Goal: Transaction & Acquisition: Obtain resource

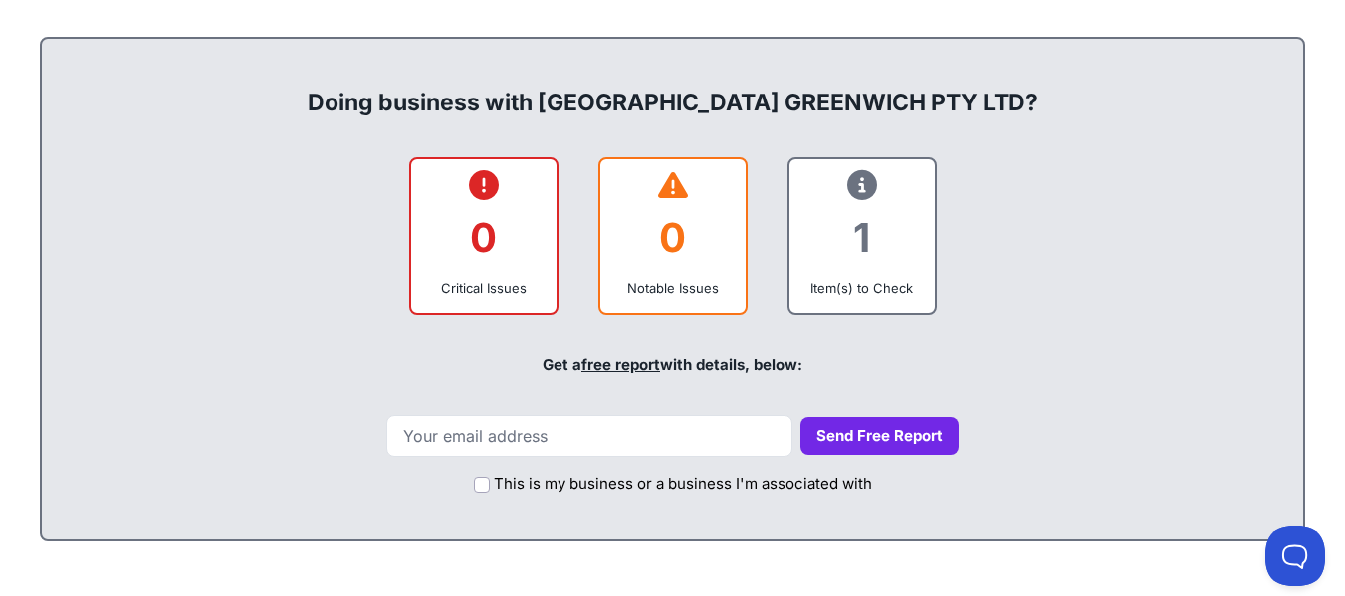
scroll to position [796, 0]
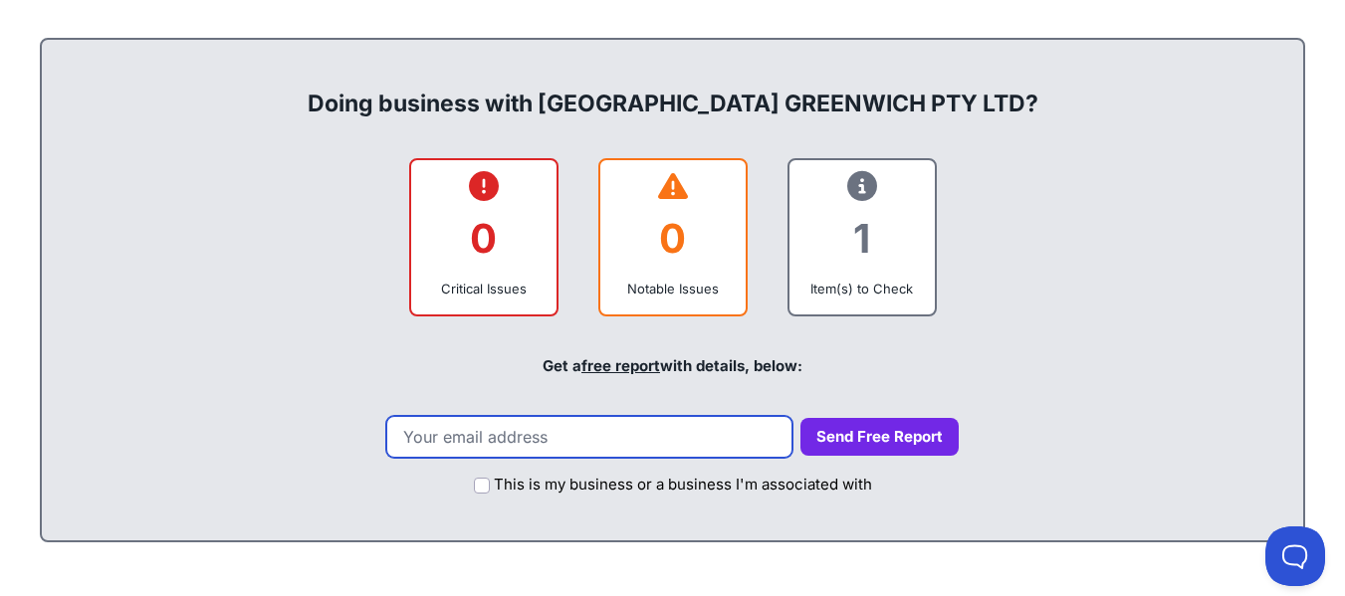
drag, startPoint x: 548, startPoint y: 445, endPoint x: 555, endPoint y: 457, distance: 13.8
click at [552, 452] on input "email" at bounding box center [589, 437] width 406 height 42
type input "minhhyunh@gmail.com"
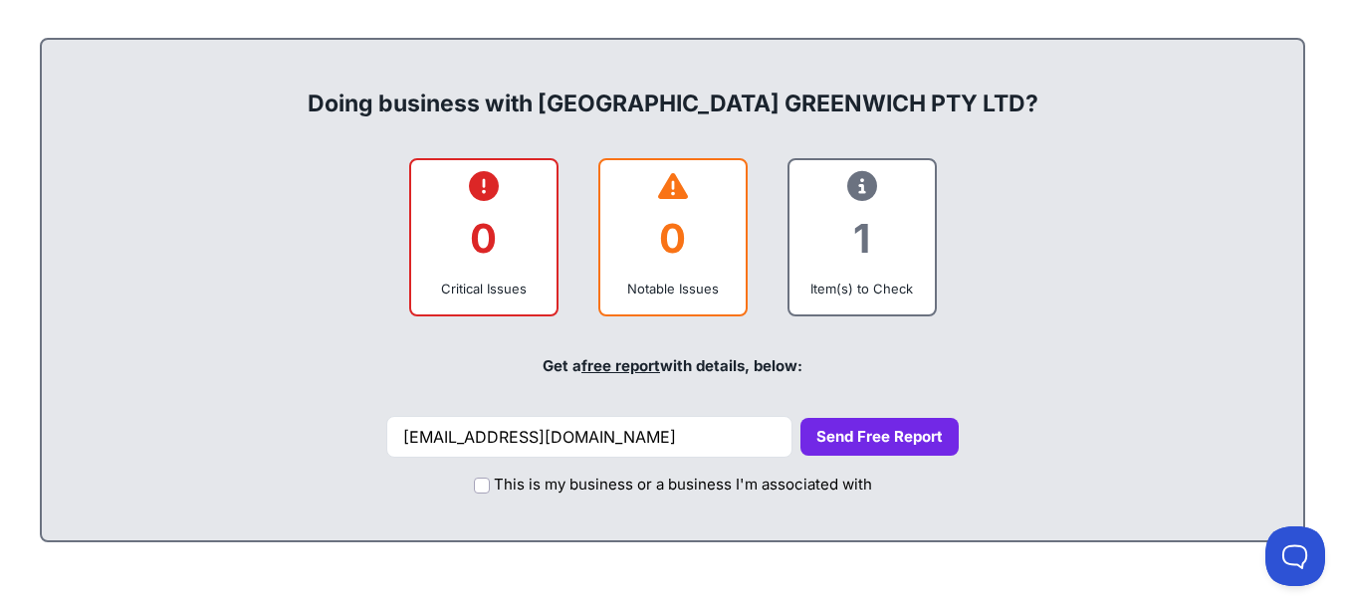
click at [860, 434] on button "Send Free Report" at bounding box center [879, 437] width 158 height 39
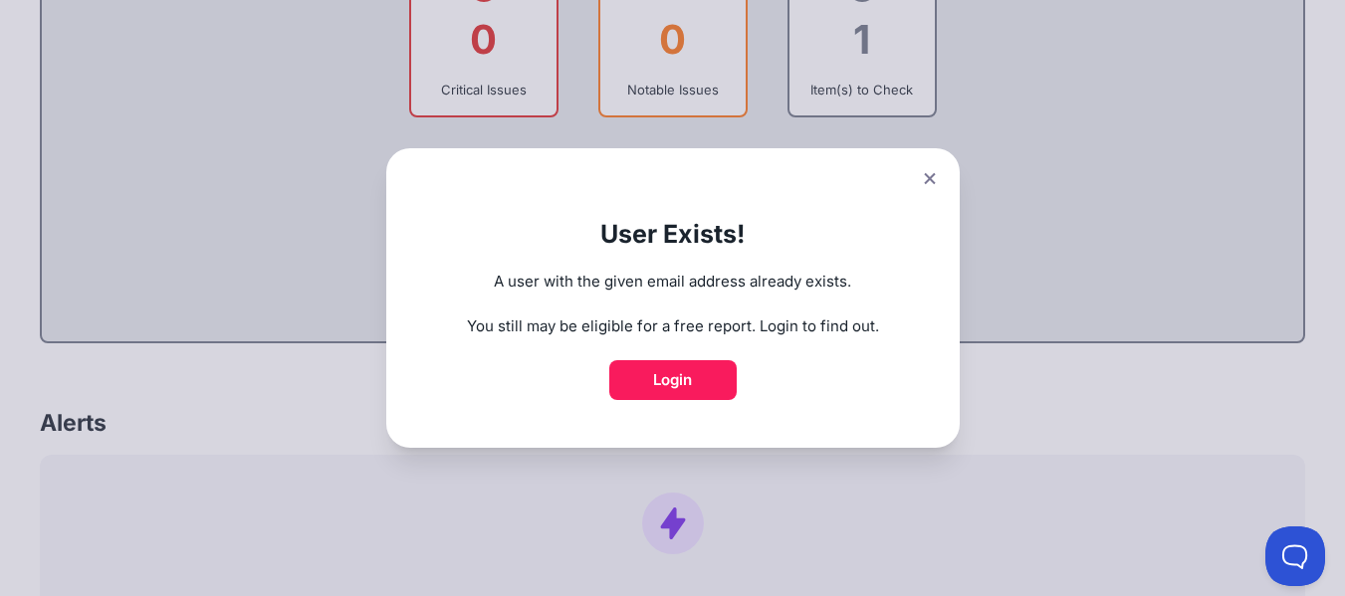
scroll to position [896, 0]
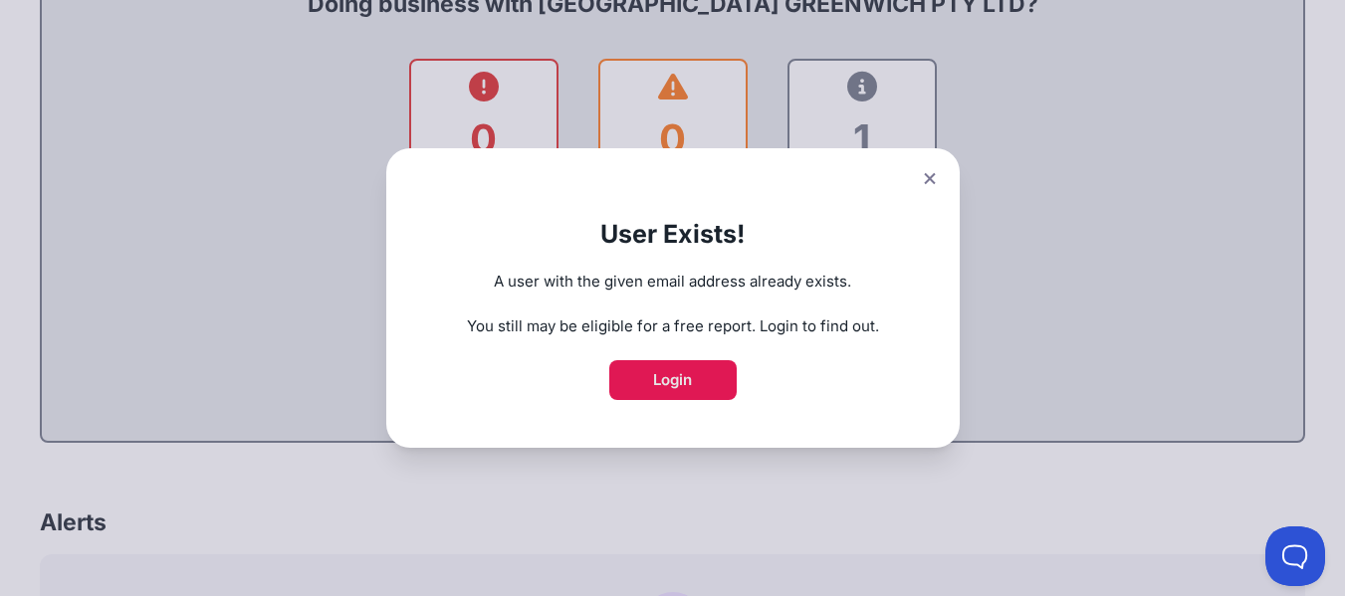
click at [669, 376] on link "Login" at bounding box center [672, 380] width 127 height 40
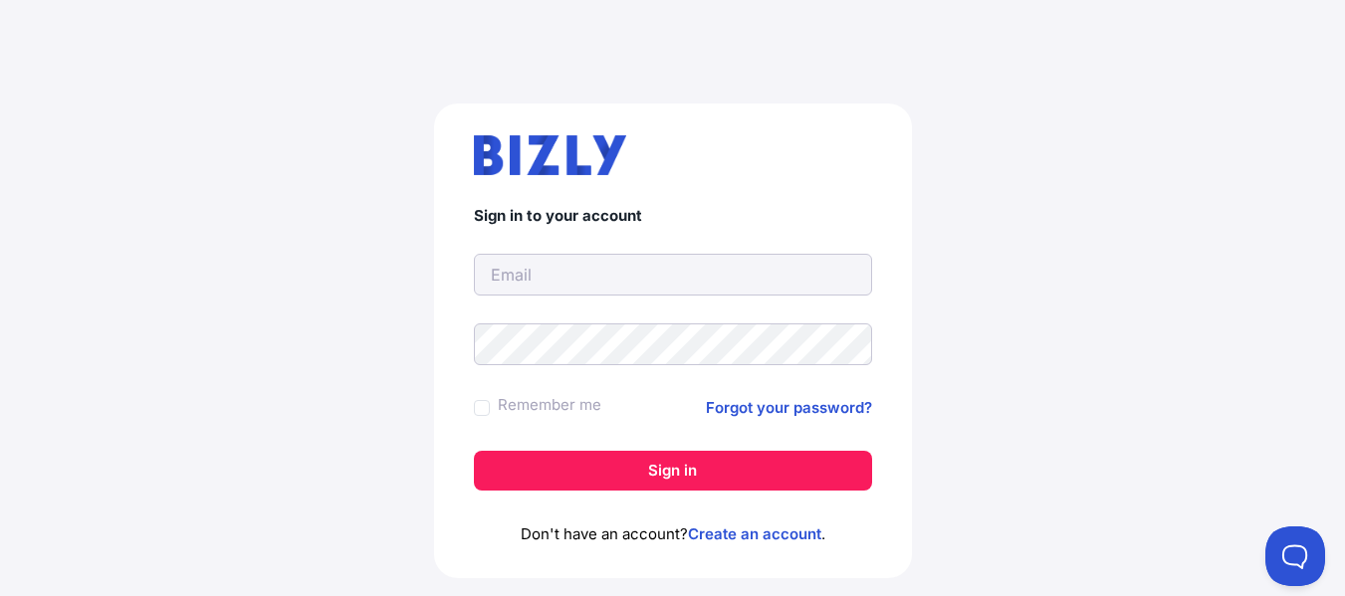
drag, startPoint x: 674, startPoint y: 269, endPoint x: 673, endPoint y: 283, distance: 14.0
click at [673, 282] on input "text" at bounding box center [673, 275] width 398 height 42
type input "[EMAIL_ADDRESS][DOMAIN_NAME]"
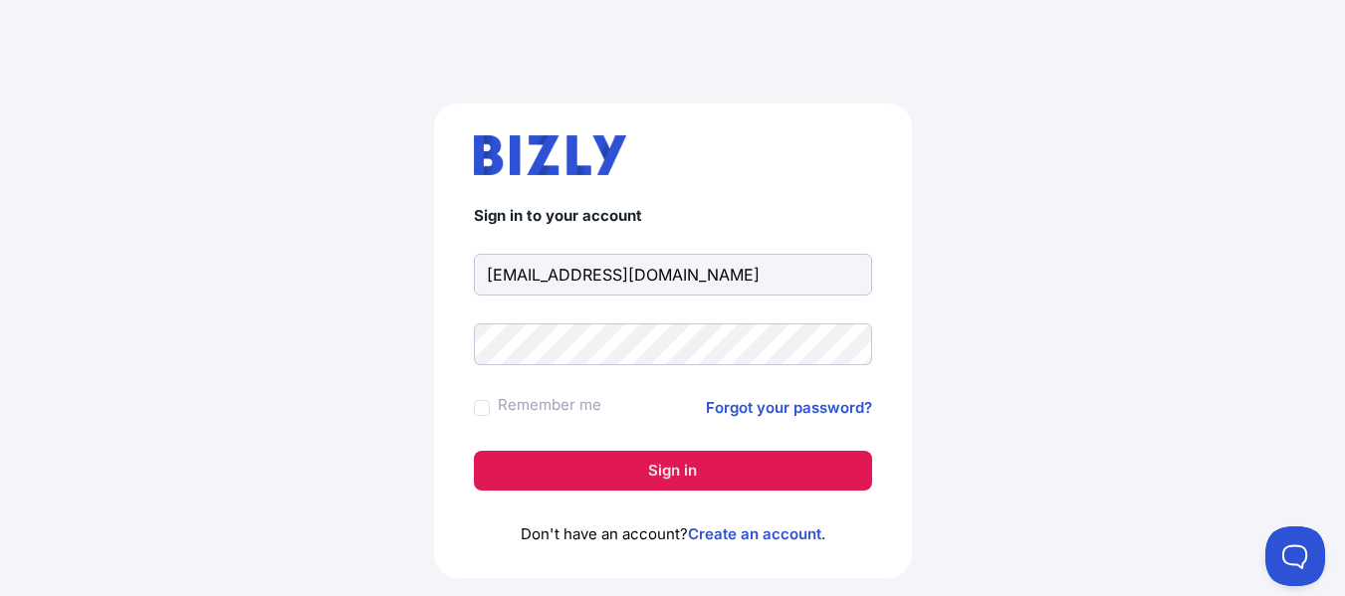
click at [675, 472] on button "Sign in" at bounding box center [673, 471] width 398 height 40
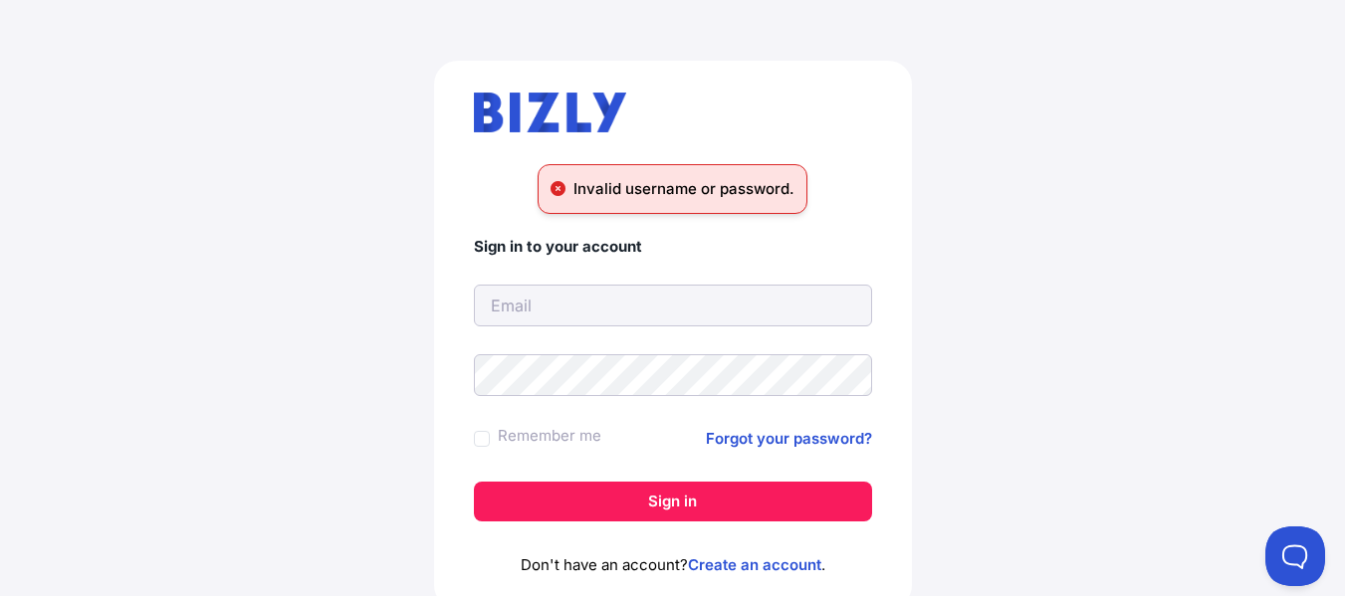
scroll to position [80, 0]
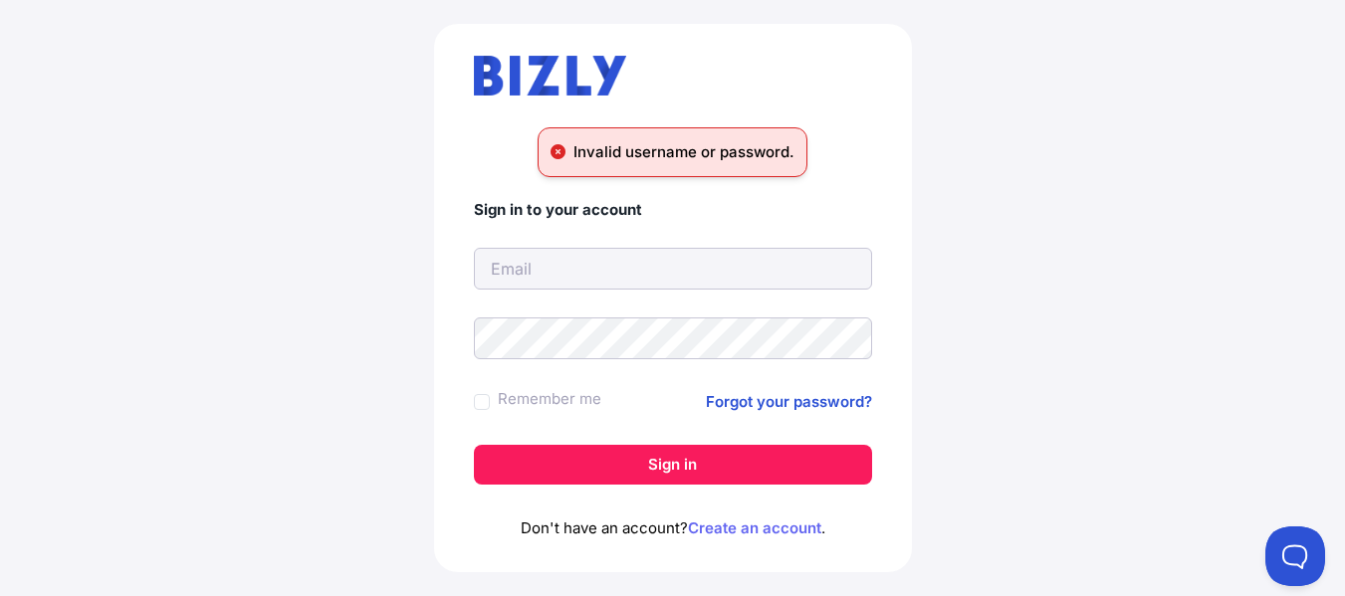
click at [772, 530] on link "Create an account" at bounding box center [754, 528] width 133 height 19
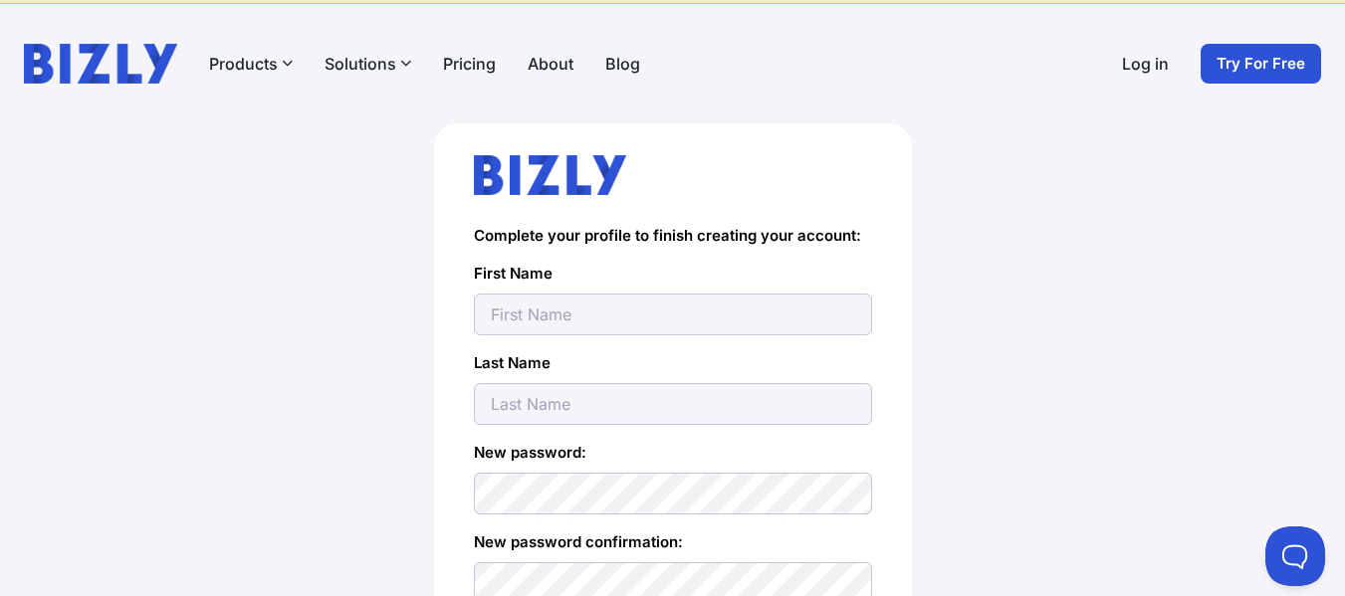
scroll to position [100, 0]
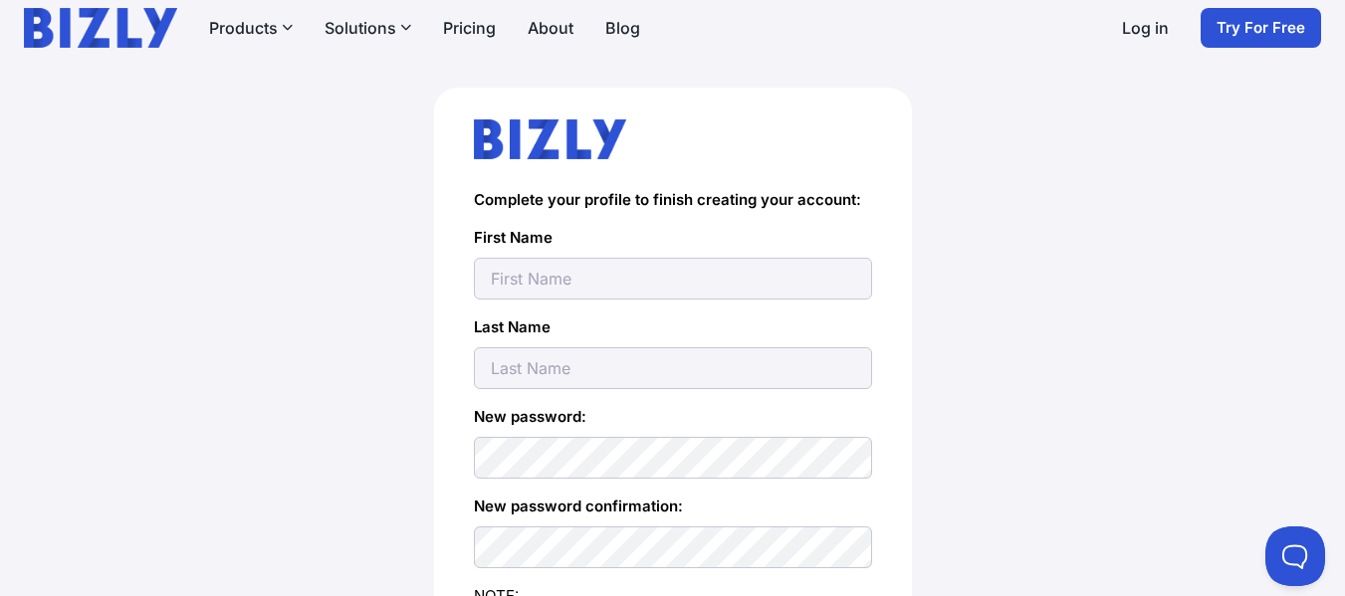
click at [670, 284] on input "text" at bounding box center [673, 279] width 398 height 42
type input "Minh"
type input "[PERSON_NAME]"
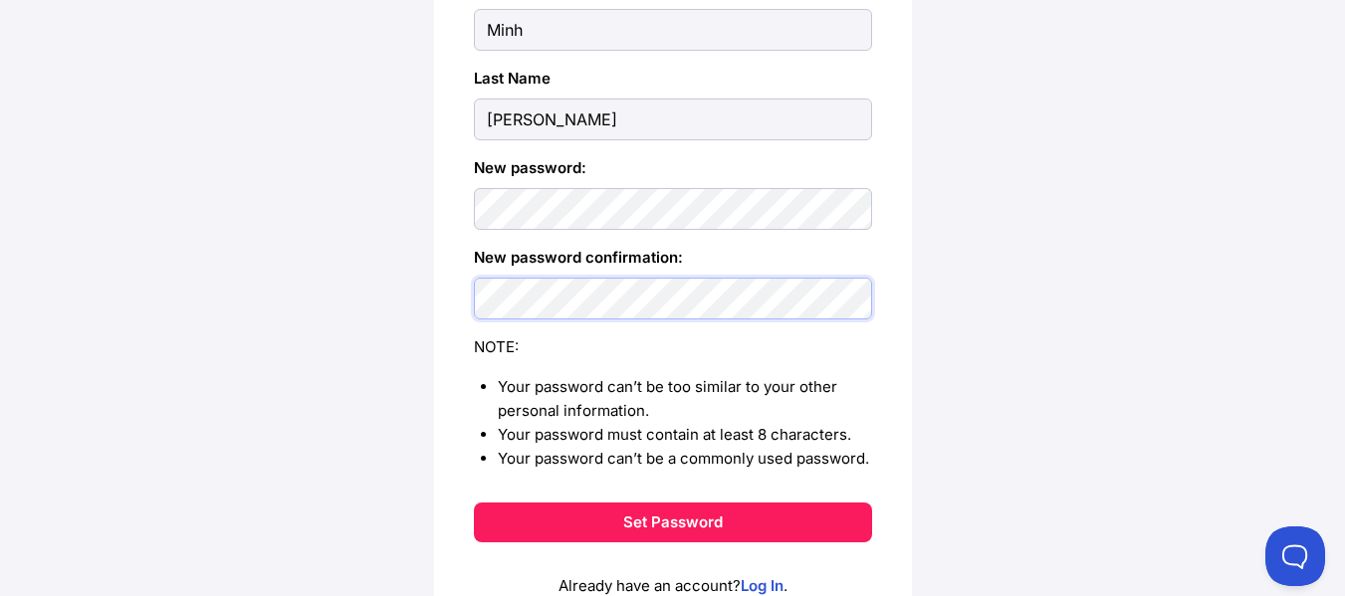
scroll to position [446, 0]
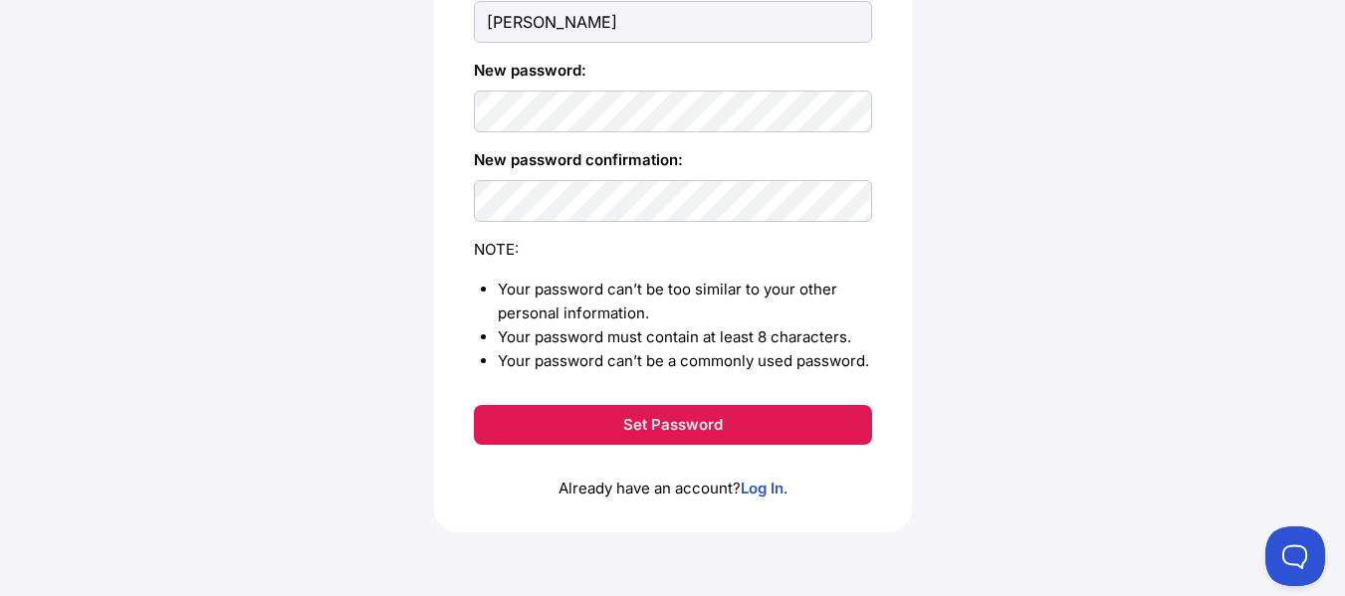
click at [672, 416] on button "Set Password" at bounding box center [673, 425] width 398 height 40
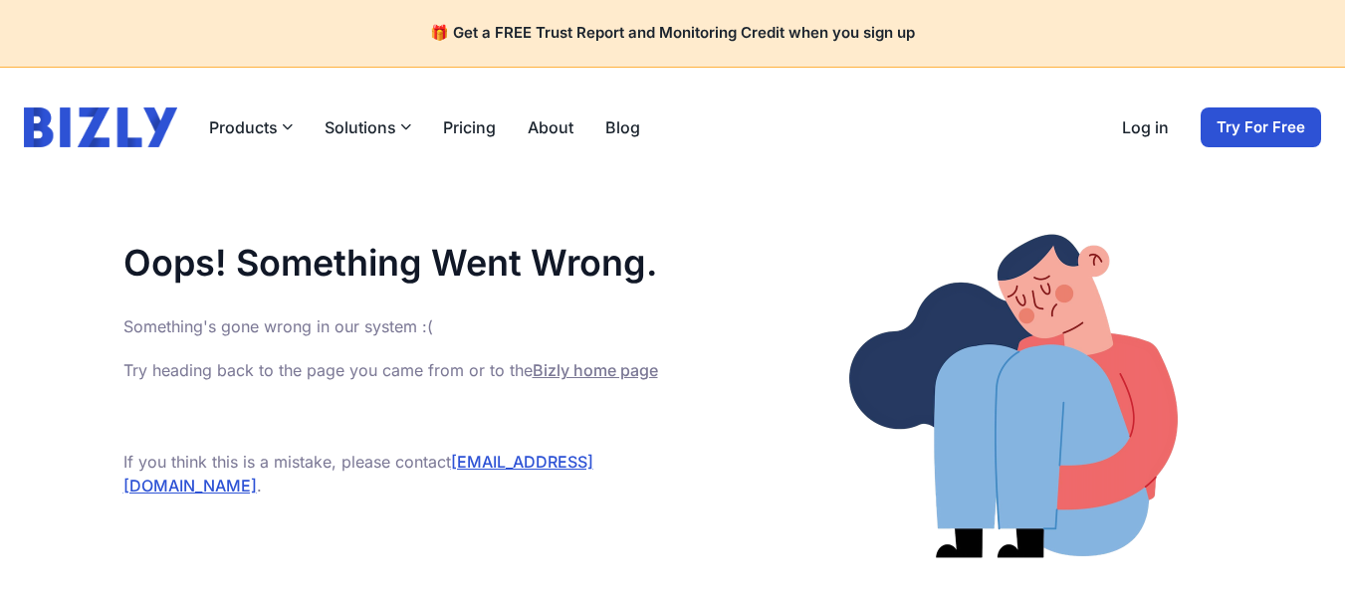
click at [1143, 136] on link "Log in" at bounding box center [1145, 127] width 47 height 24
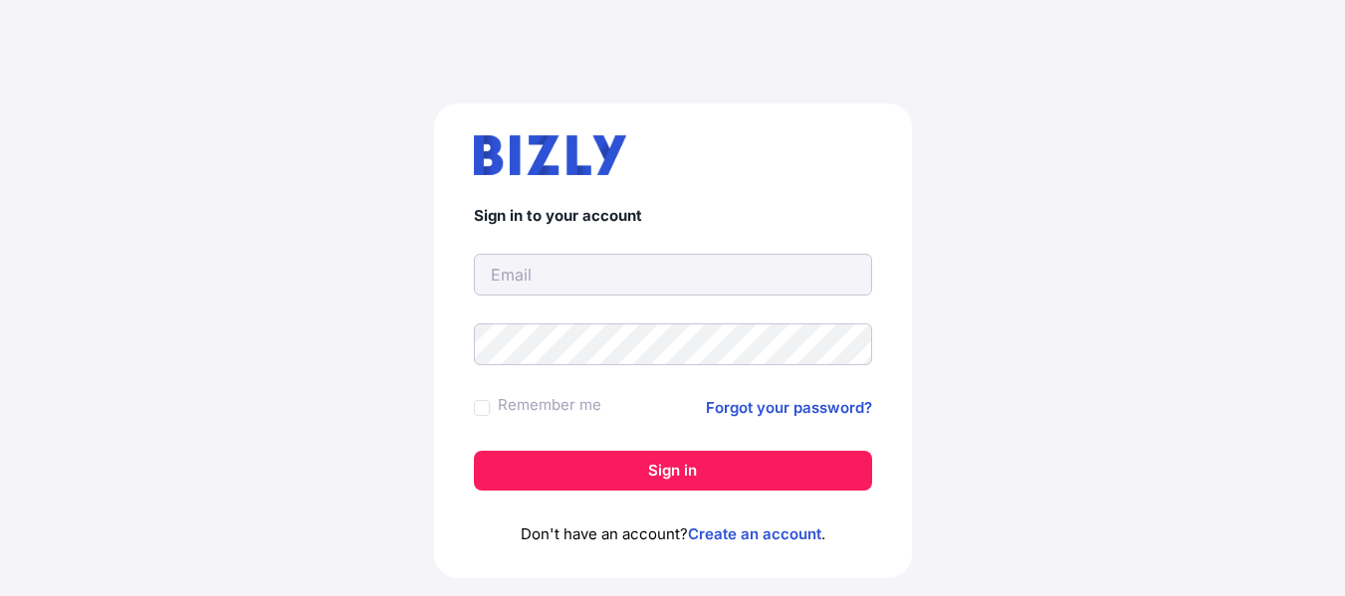
click at [597, 283] on input "text" at bounding box center [673, 275] width 398 height 42
type input "[EMAIL_ADDRESS][DOMAIN_NAME]"
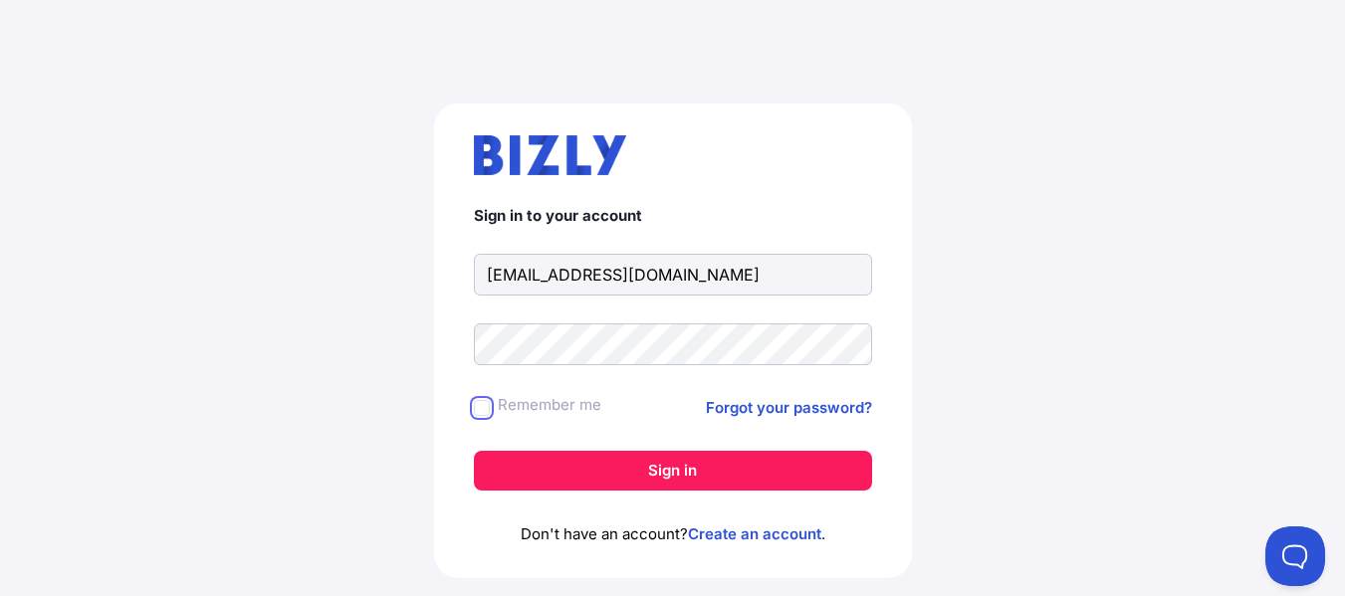
click at [485, 410] on input "Remember me" at bounding box center [482, 408] width 16 height 16
checkbox input "true"
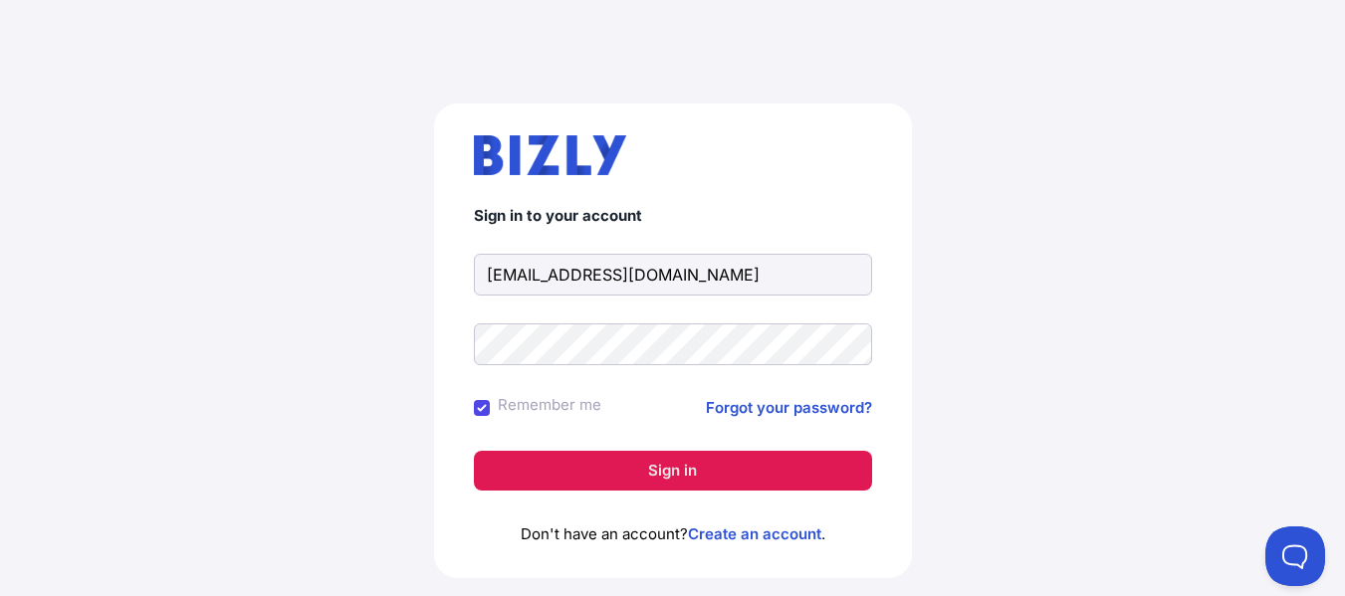
click at [674, 467] on button "Sign in" at bounding box center [673, 471] width 398 height 40
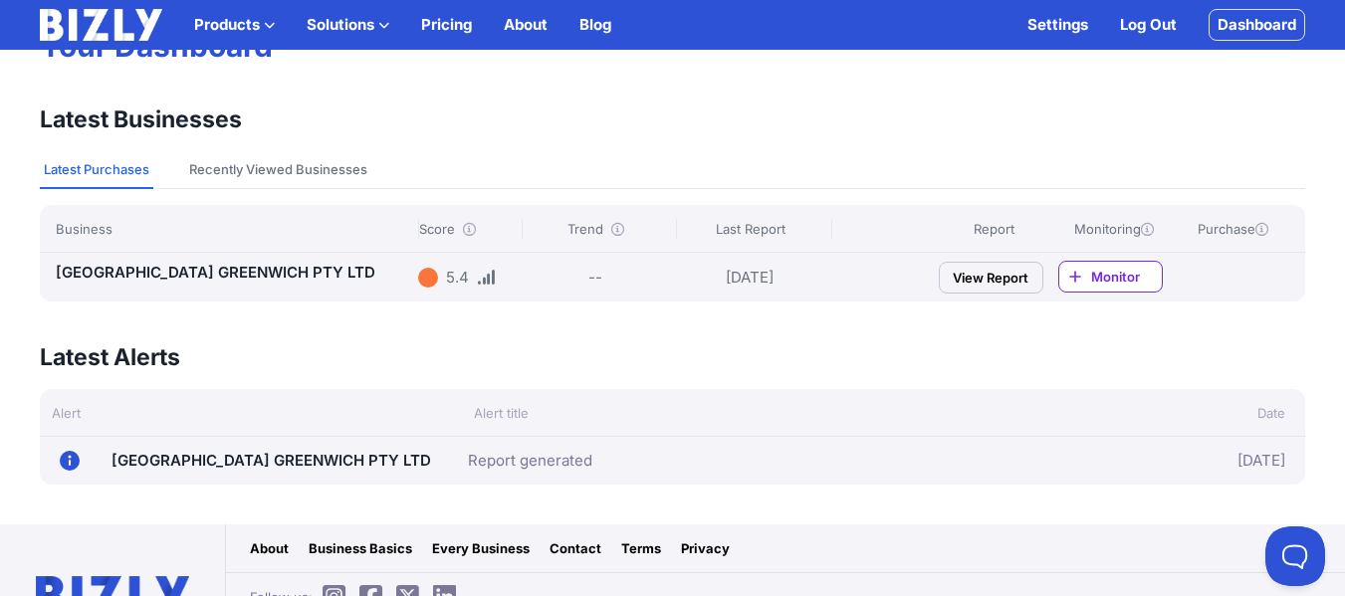
scroll to position [199, 0]
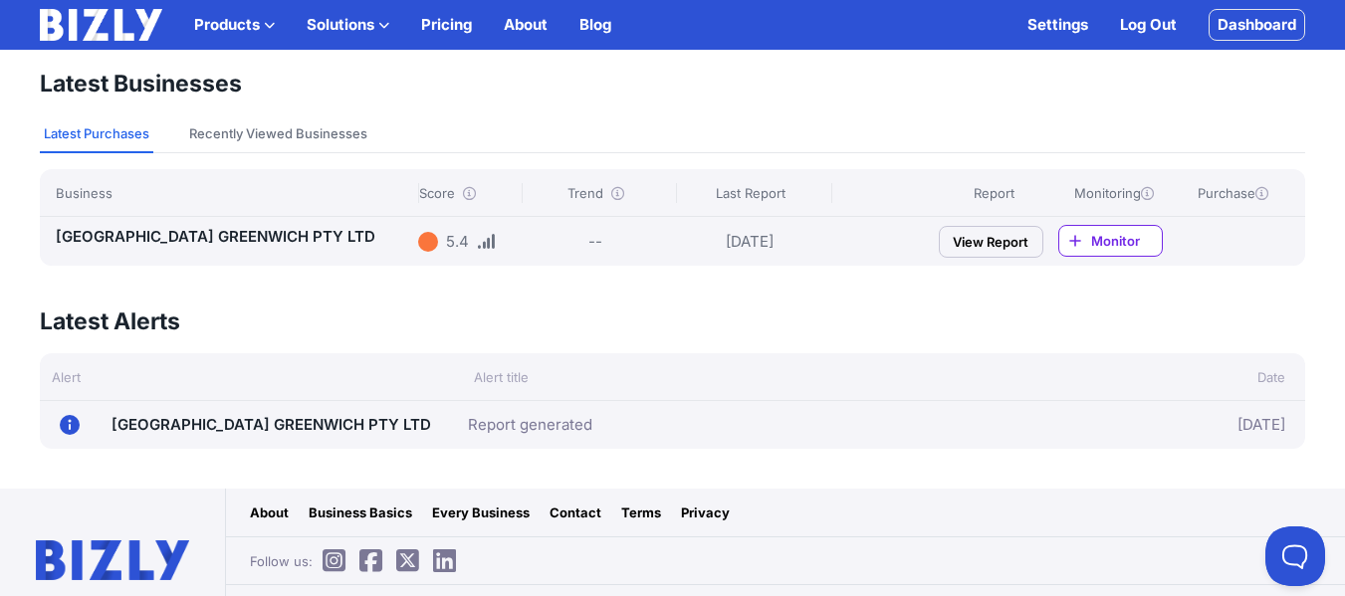
click at [1002, 242] on link "View Report" at bounding box center [991, 242] width 105 height 32
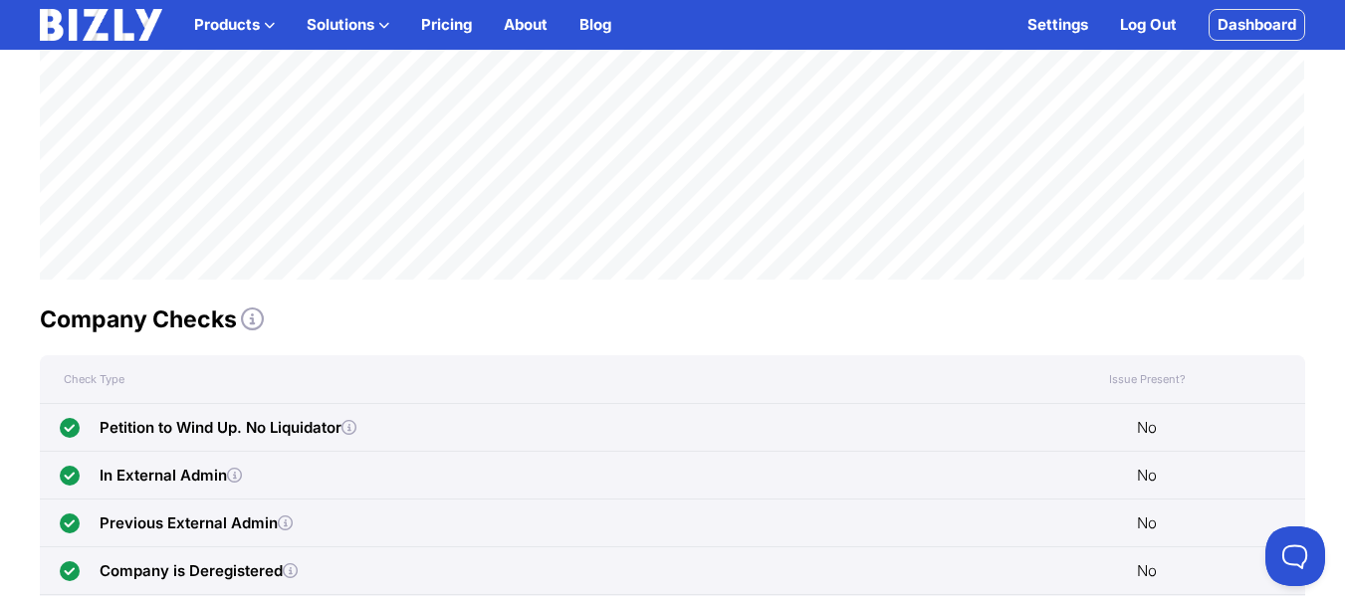
scroll to position [543, 0]
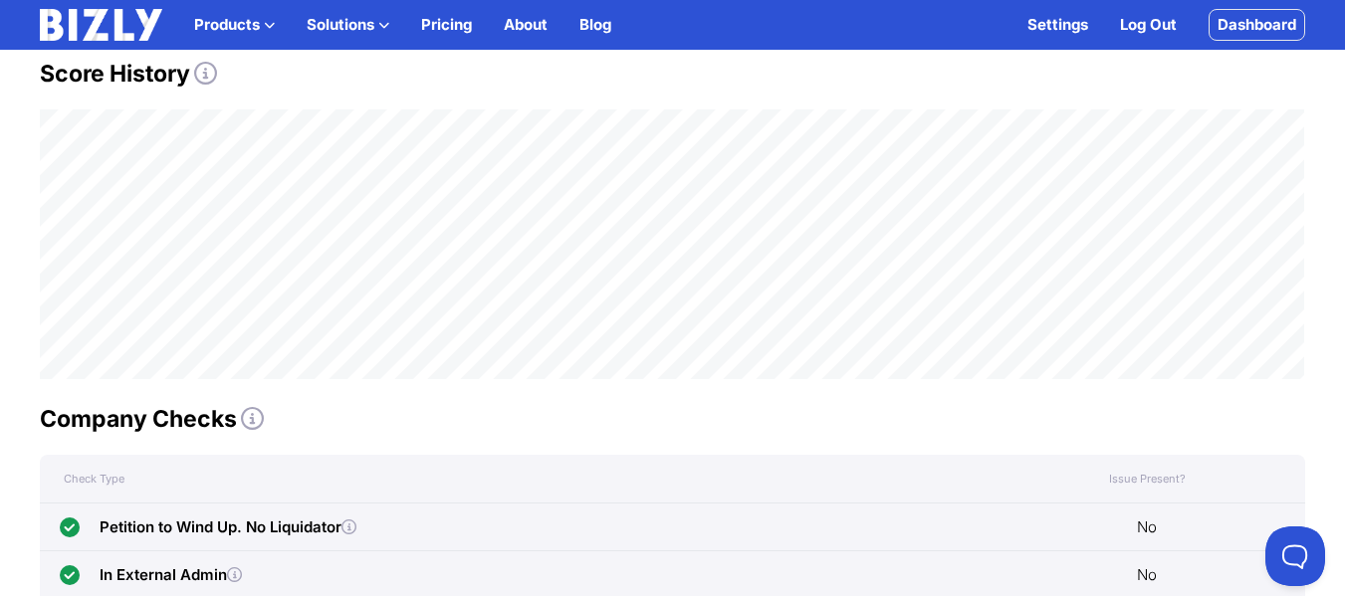
click at [255, 419] on icon at bounding box center [252, 418] width 23 height 23
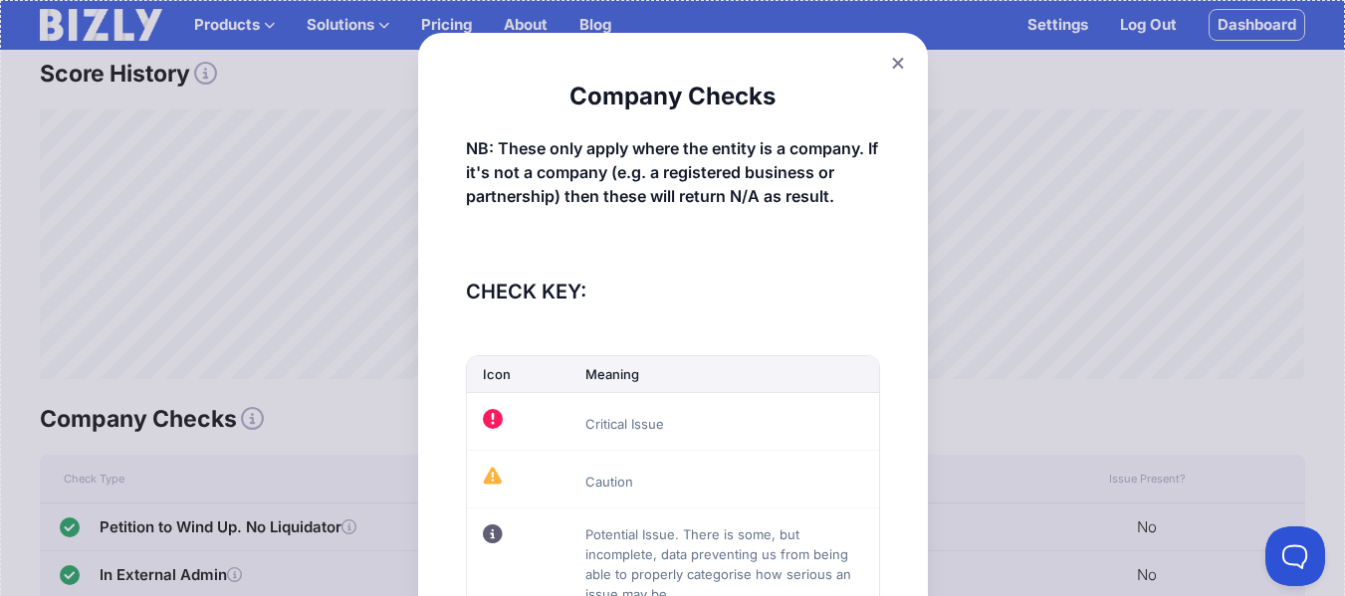
click at [897, 75] on button at bounding box center [898, 63] width 28 height 29
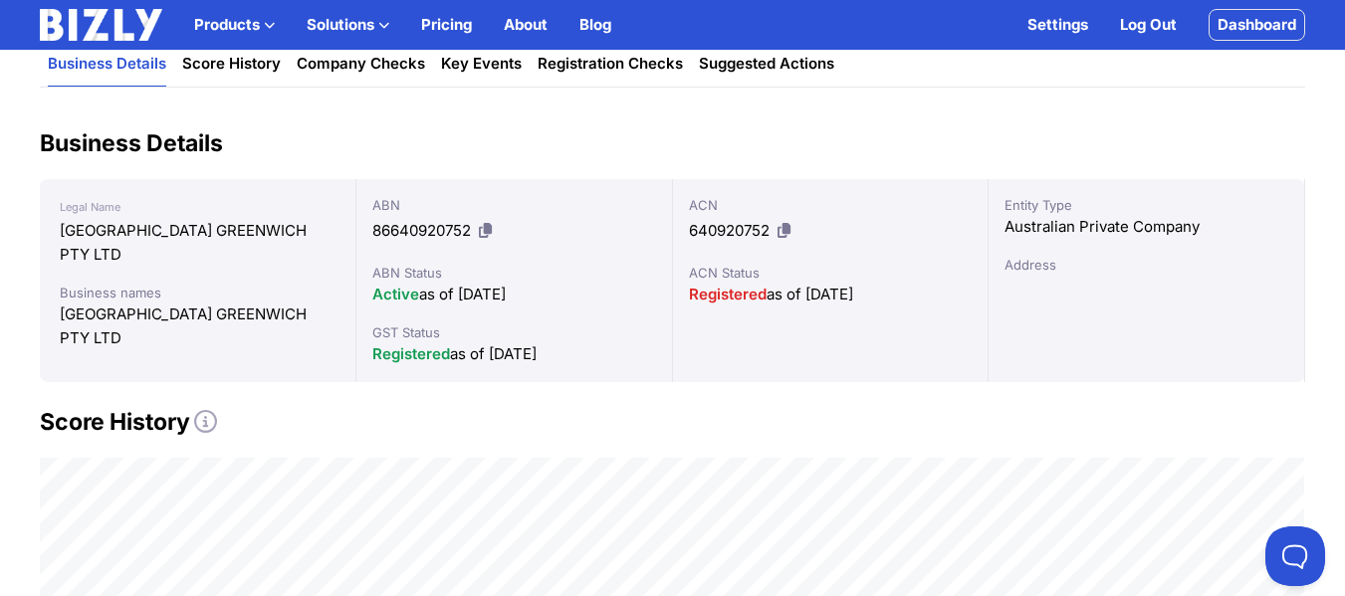
scroll to position [145, 0]
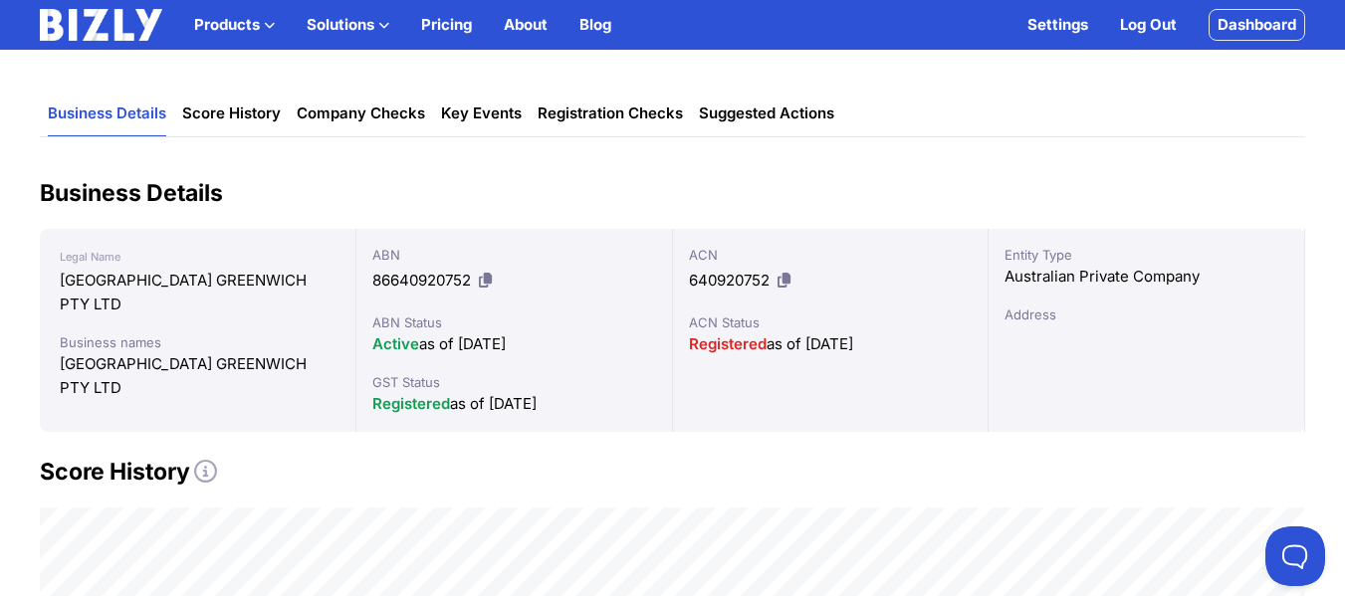
click at [413, 398] on span "Registered" at bounding box center [411, 403] width 78 height 19
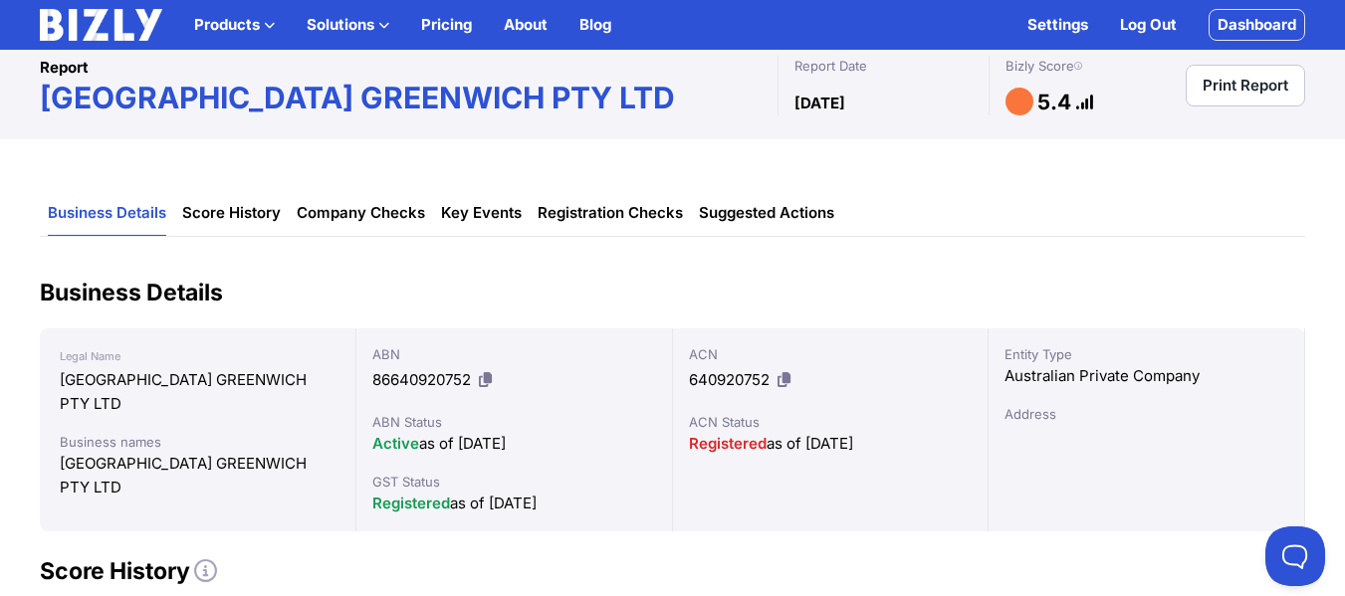
scroll to position [0, 0]
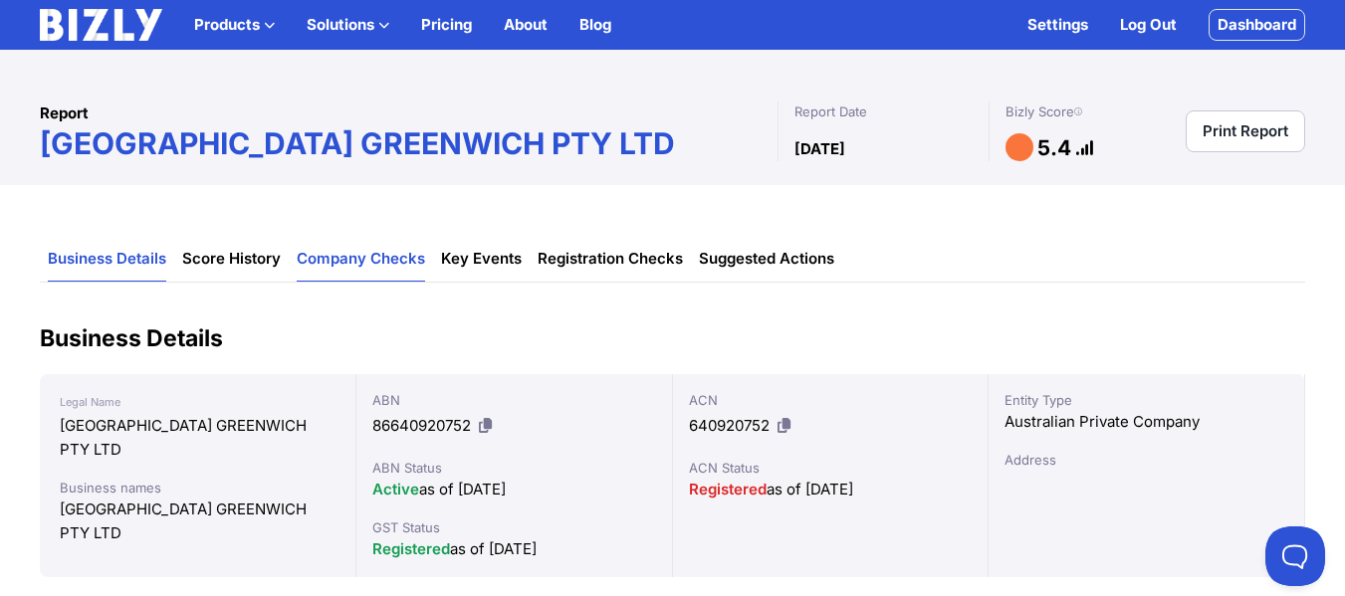
click at [372, 258] on link "Company Checks" at bounding box center [361, 259] width 128 height 45
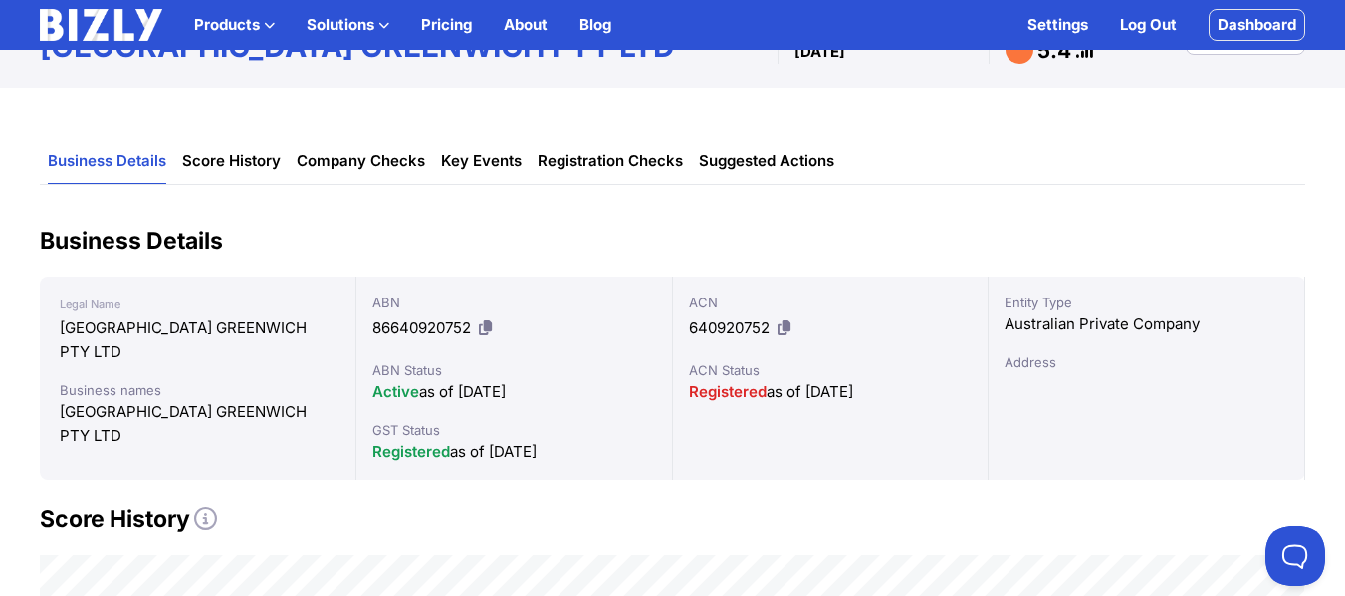
scroll to position [51, 0]
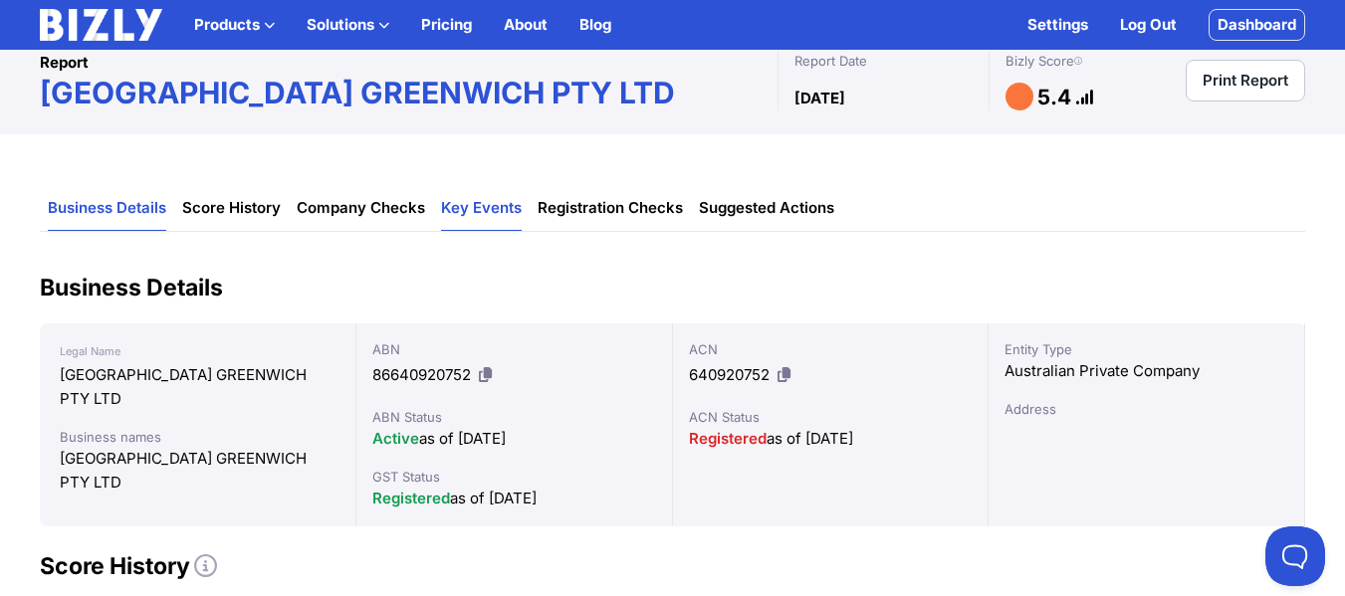
click at [473, 206] on link "Key Events" at bounding box center [481, 208] width 81 height 45
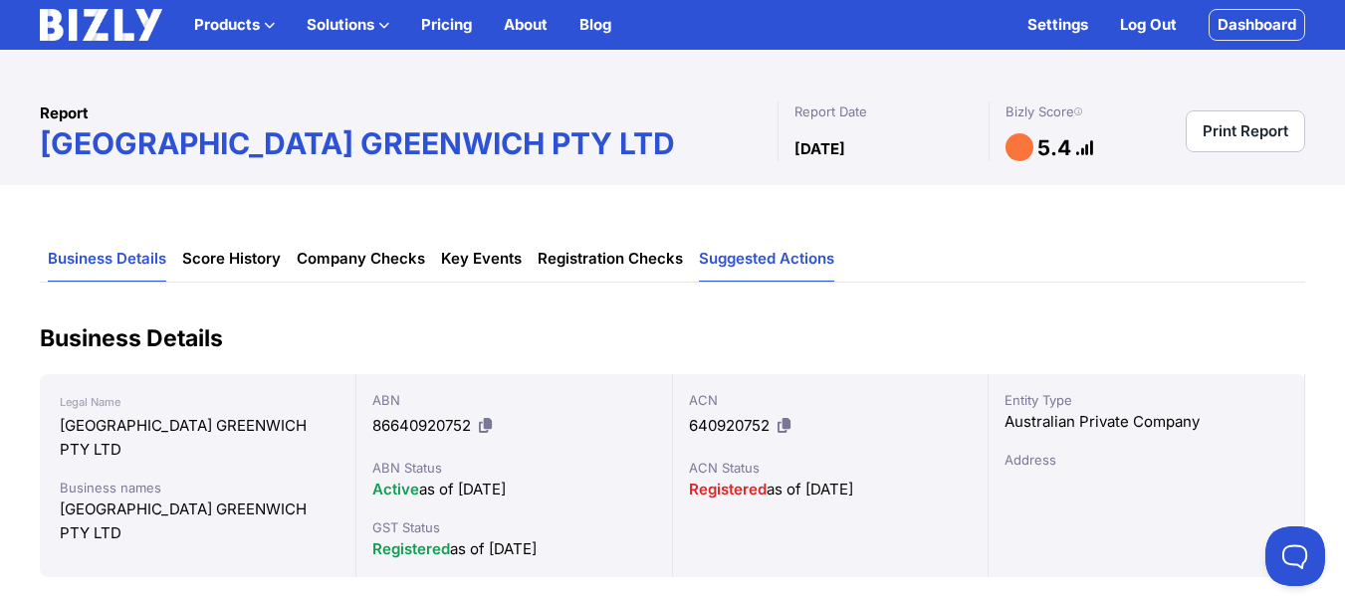
click at [714, 257] on link "Suggested Actions" at bounding box center [766, 259] width 135 height 45
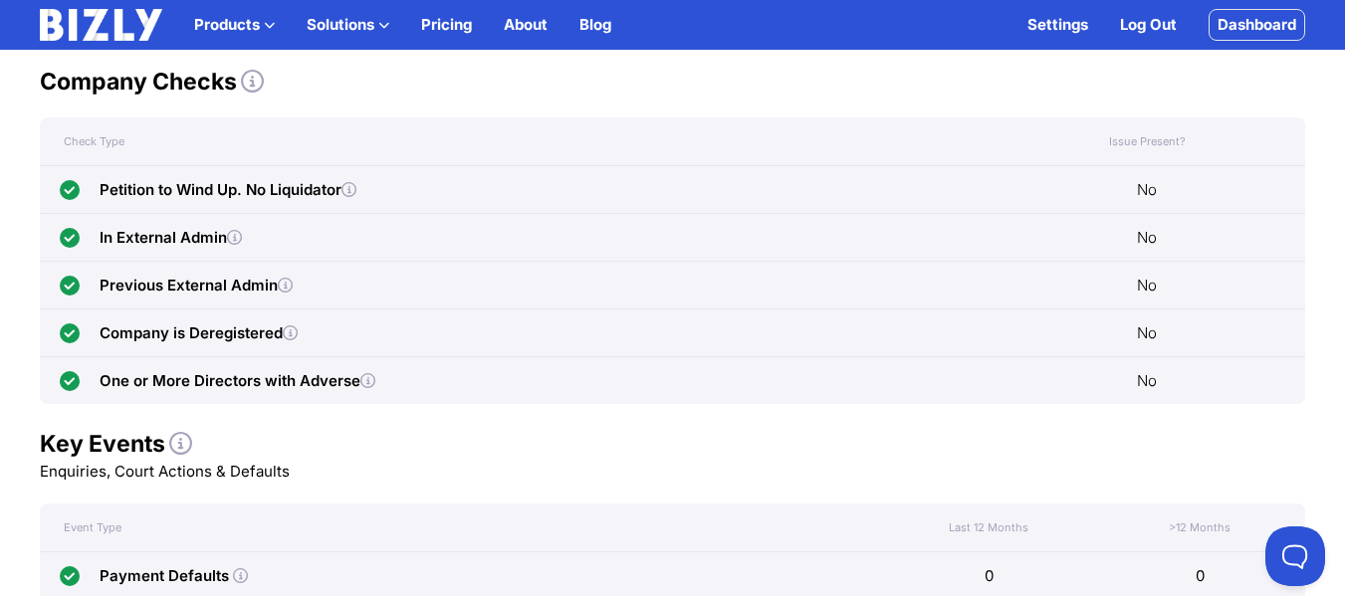
scroll to position [842, 0]
